Goal: Task Accomplishment & Management: Complete application form

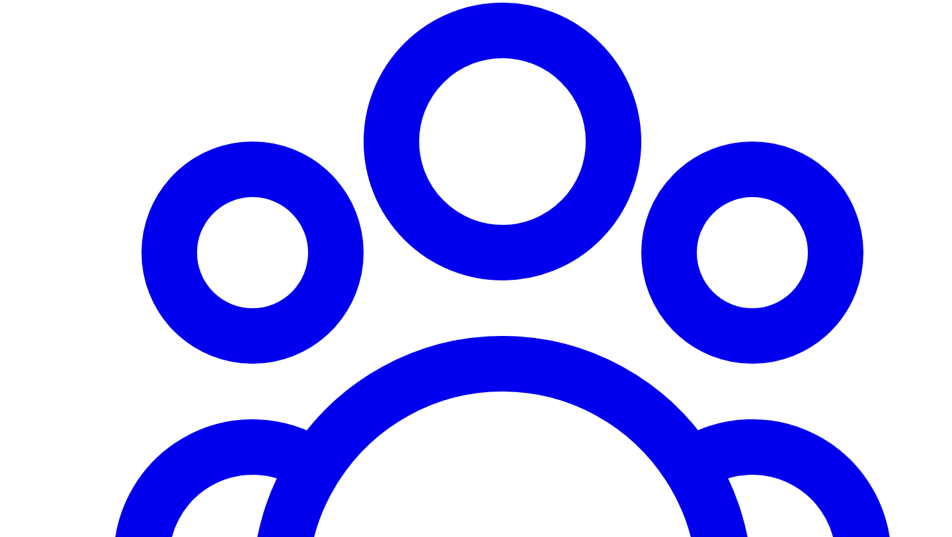
scroll to position [1132, 0]
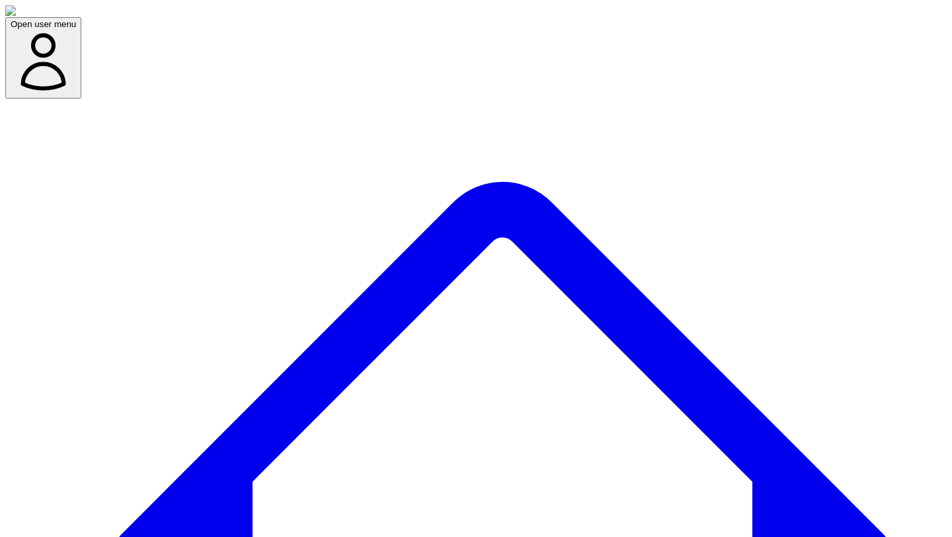
scroll to position [193, 0]
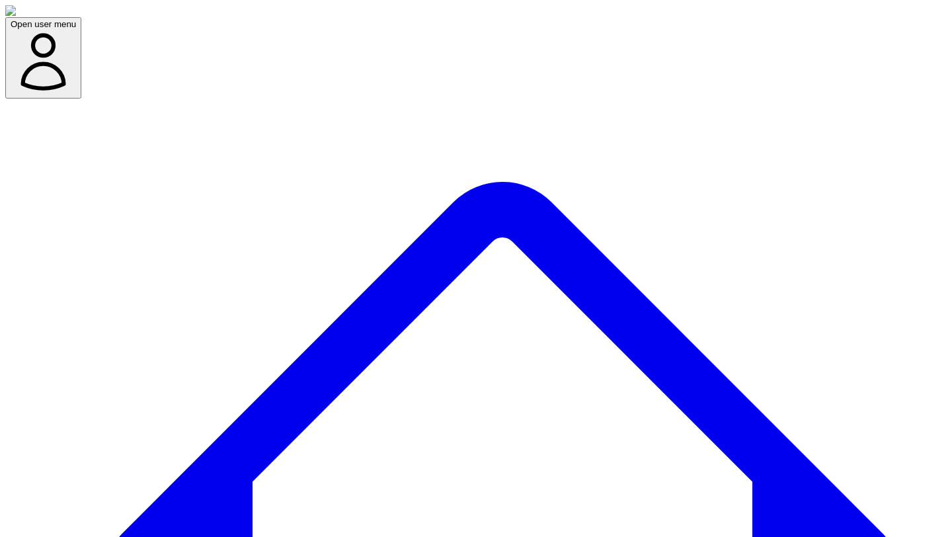
scroll to position [176, 0]
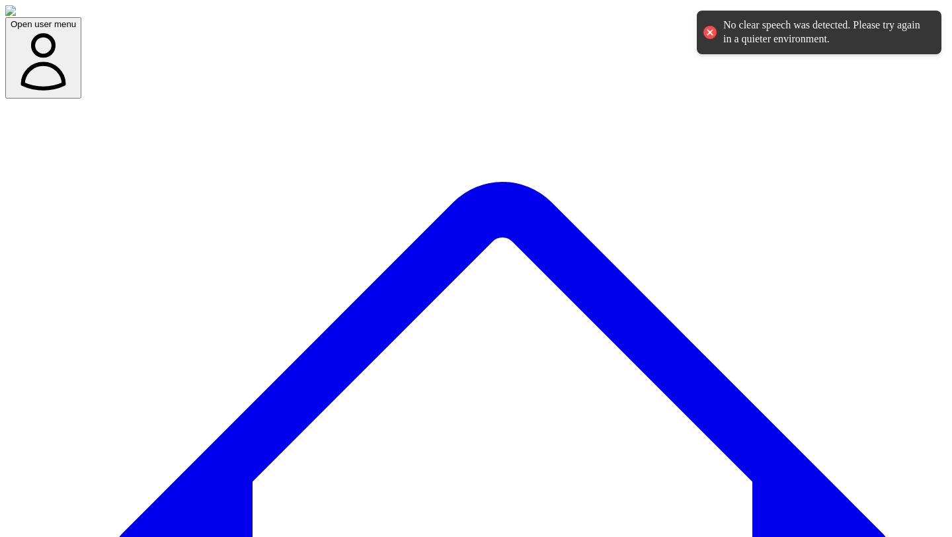
scroll to position [238, 0]
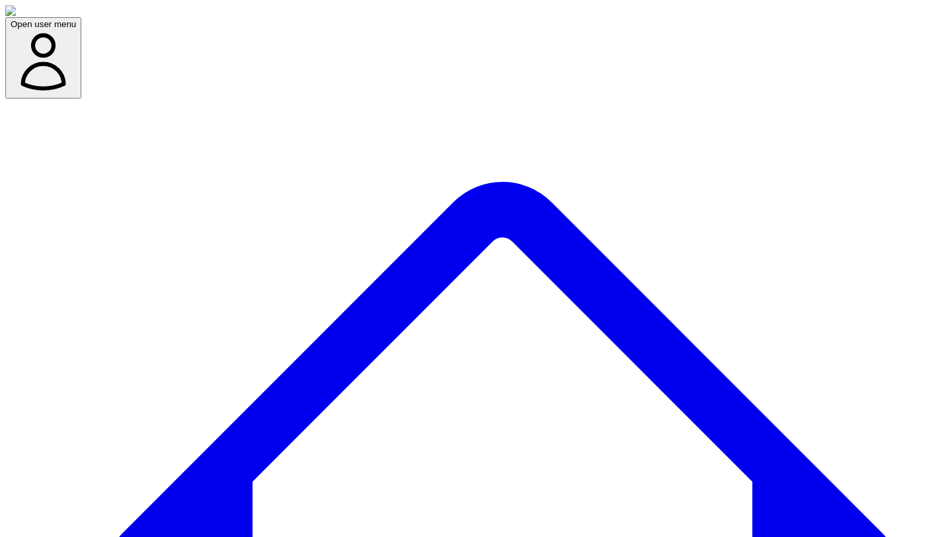
copy div "No clear speech detected."
